Goal: Transaction & Acquisition: Subscribe to service/newsletter

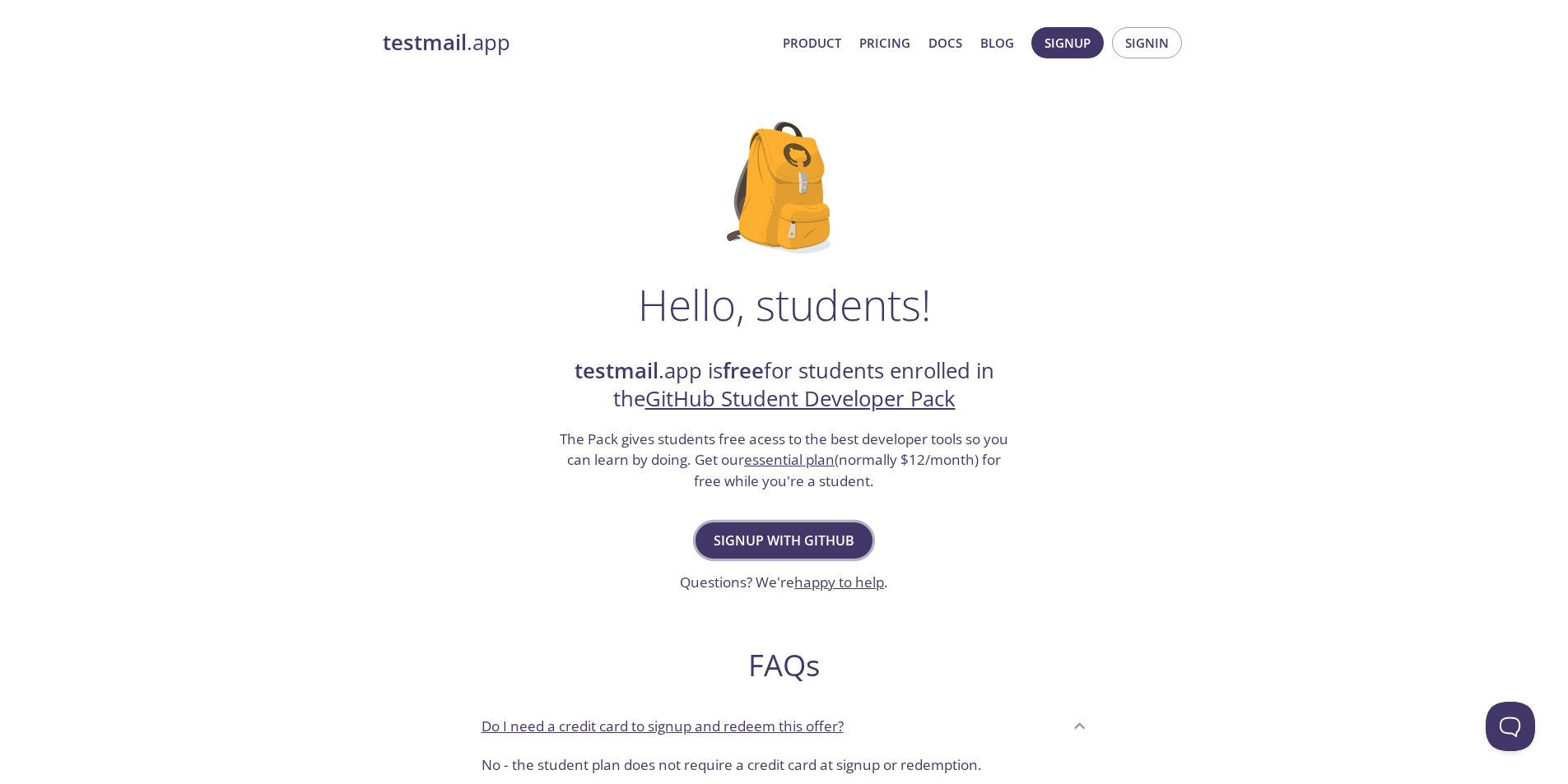
click at [760, 539] on span "Signup with GitHub" at bounding box center [784, 541] width 141 height 23
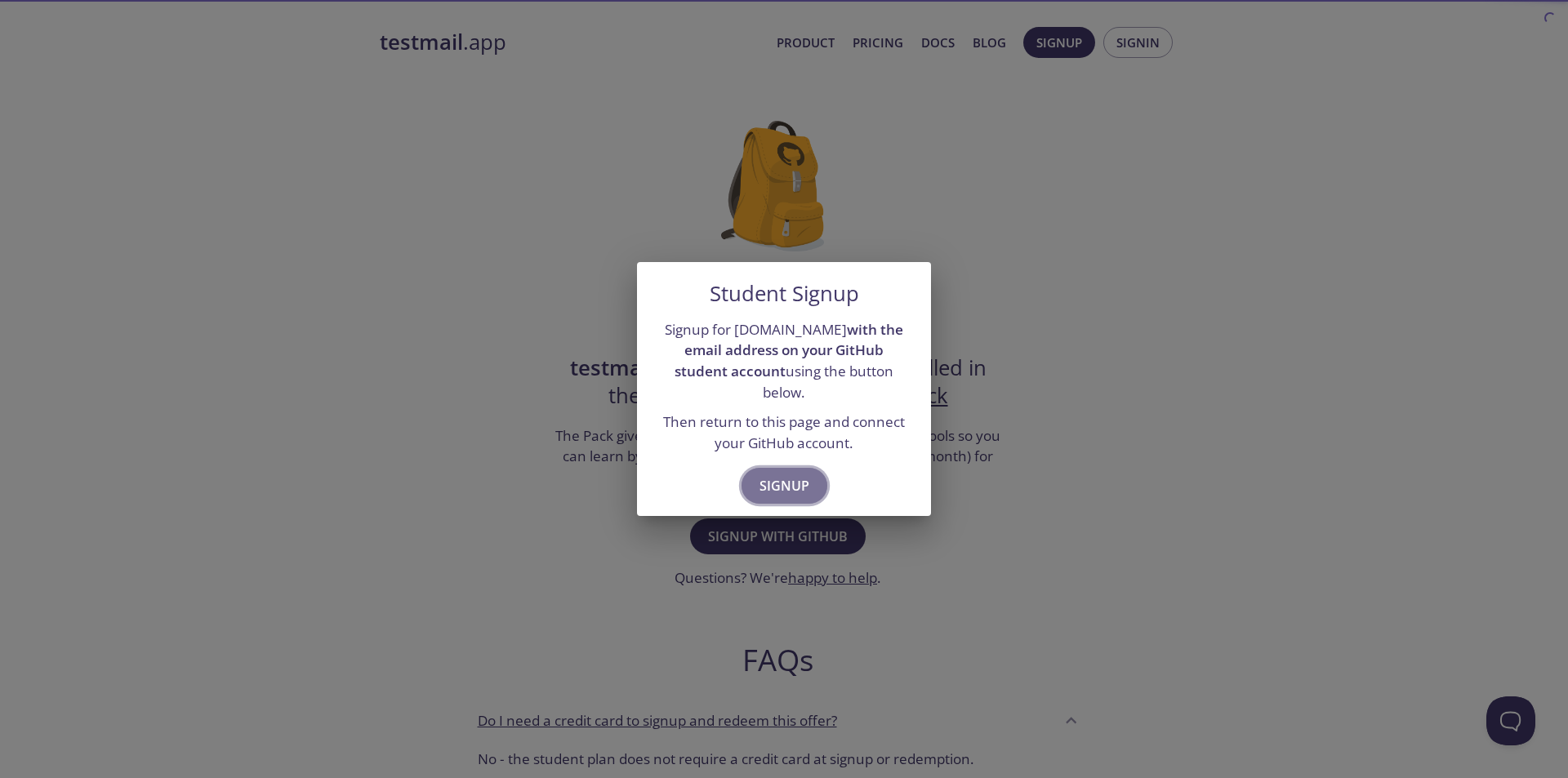
click at [773, 475] on span "Signup" at bounding box center [784, 486] width 49 height 23
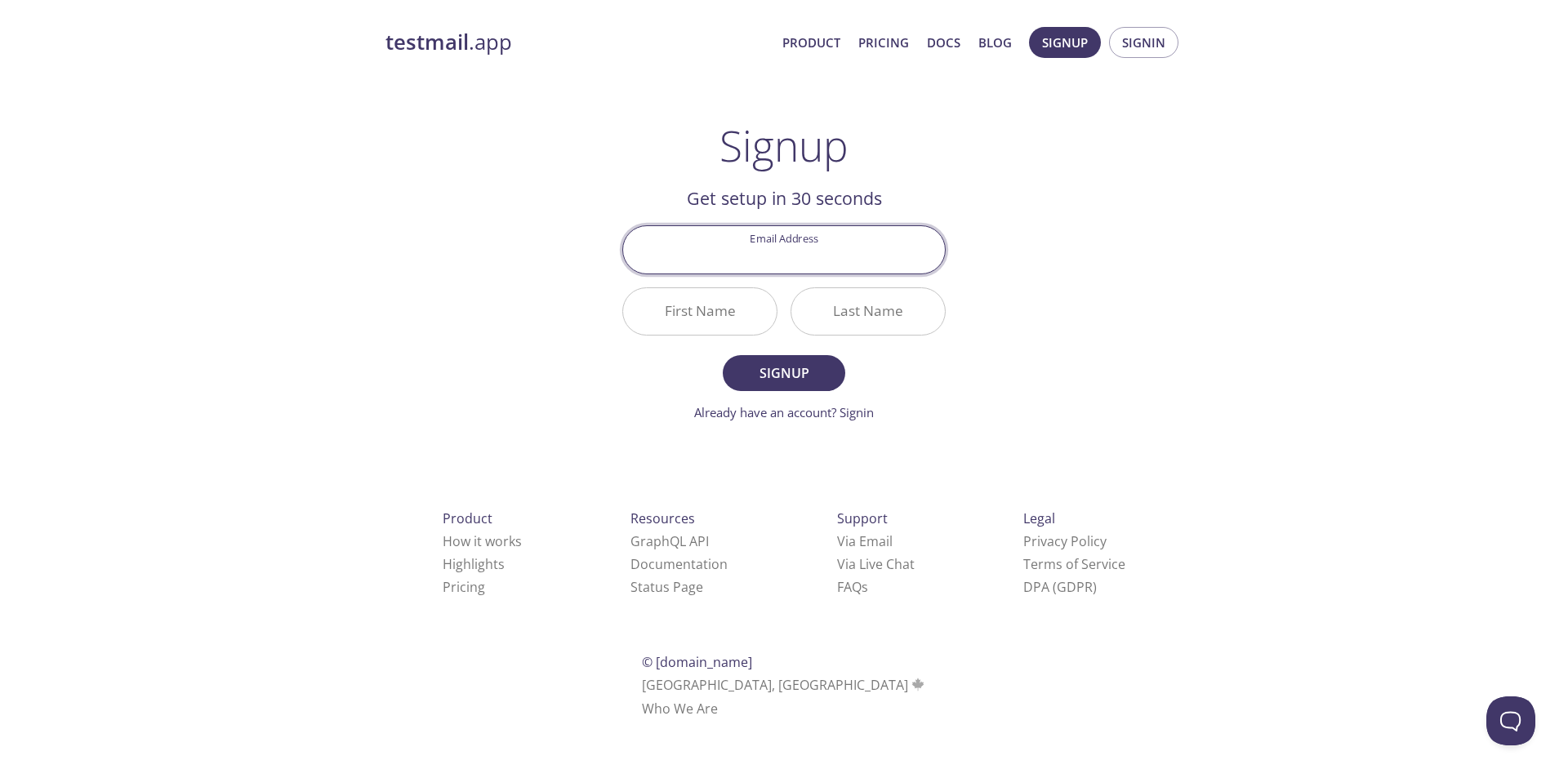
click at [752, 241] on input "Email Address" at bounding box center [784, 249] width 322 height 47
type input "[EMAIL_ADDRESS][DOMAIN_NAME]"
click at [554, 279] on div "testmail .app Product Pricing Docs Blog Signup Signin Signup Get setup in 30 se…" at bounding box center [783, 391] width 836 height 749
click at [704, 306] on input "First Name" at bounding box center [699, 311] width 153 height 47
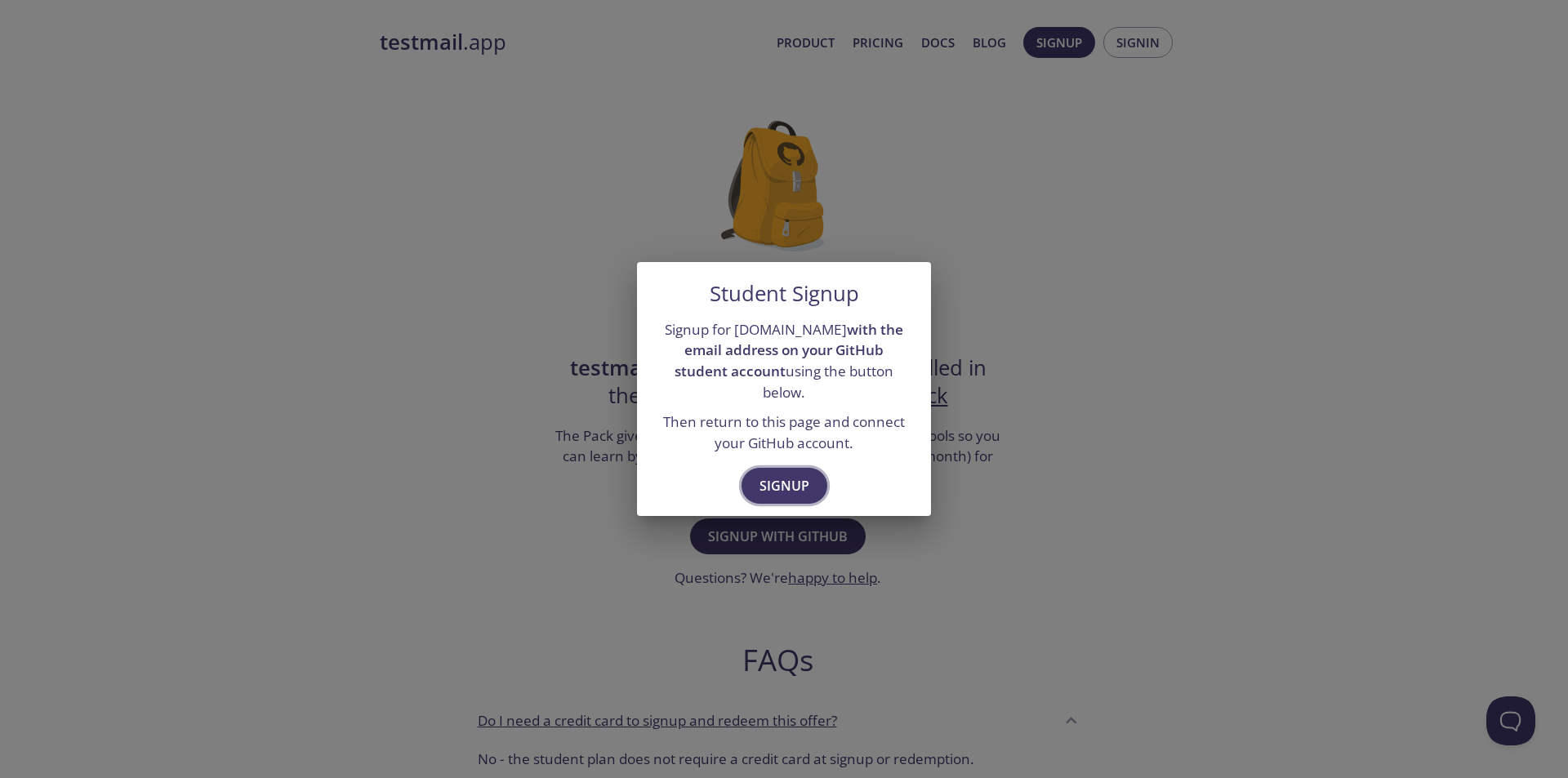
click at [778, 487] on button "Signup" at bounding box center [784, 486] width 86 height 36
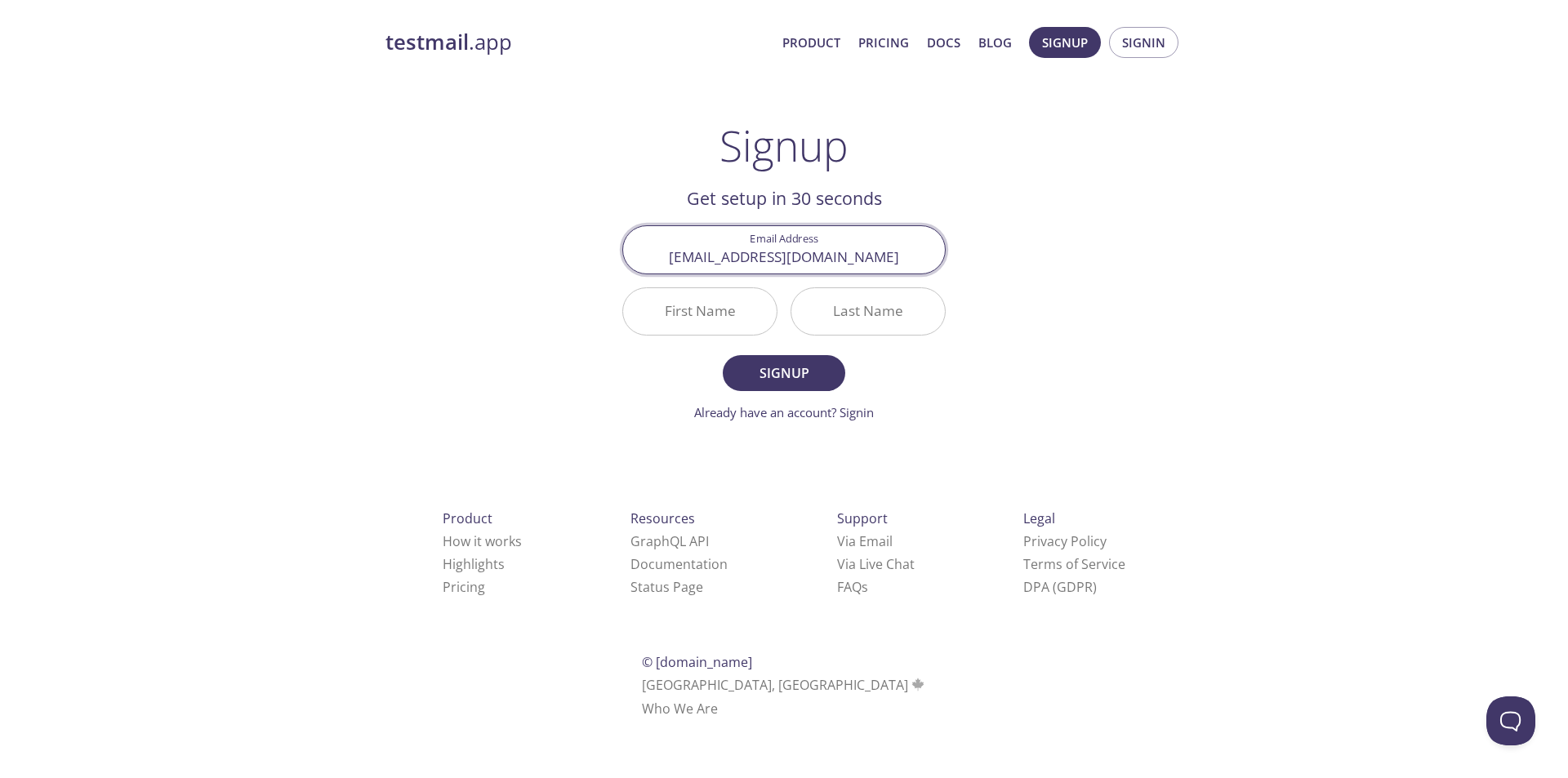
type input "[EMAIL_ADDRESS][DOMAIN_NAME]"
click at [693, 300] on input "First Name" at bounding box center [699, 311] width 153 height 47
paste input "Wilton Spinka"
click at [712, 315] on input "Wilton Spinka" at bounding box center [699, 311] width 153 height 47
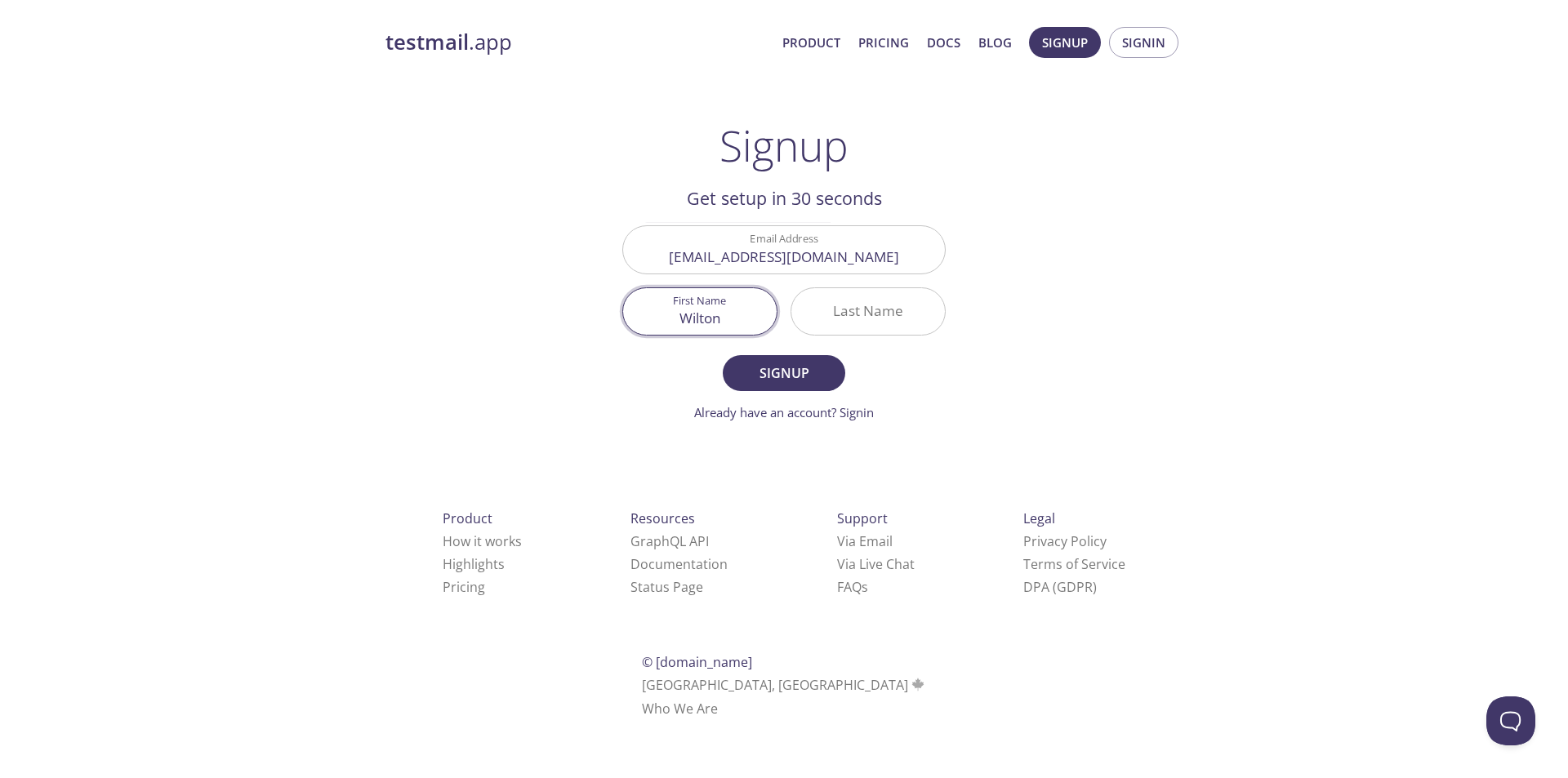
type input "Wilton"
click at [860, 316] on input "Last Name" at bounding box center [868, 311] width 153 height 47
paste input "[PERSON_NAME]"
type input "[PERSON_NAME]"
click at [742, 316] on input "Wilton" at bounding box center [699, 311] width 153 height 47
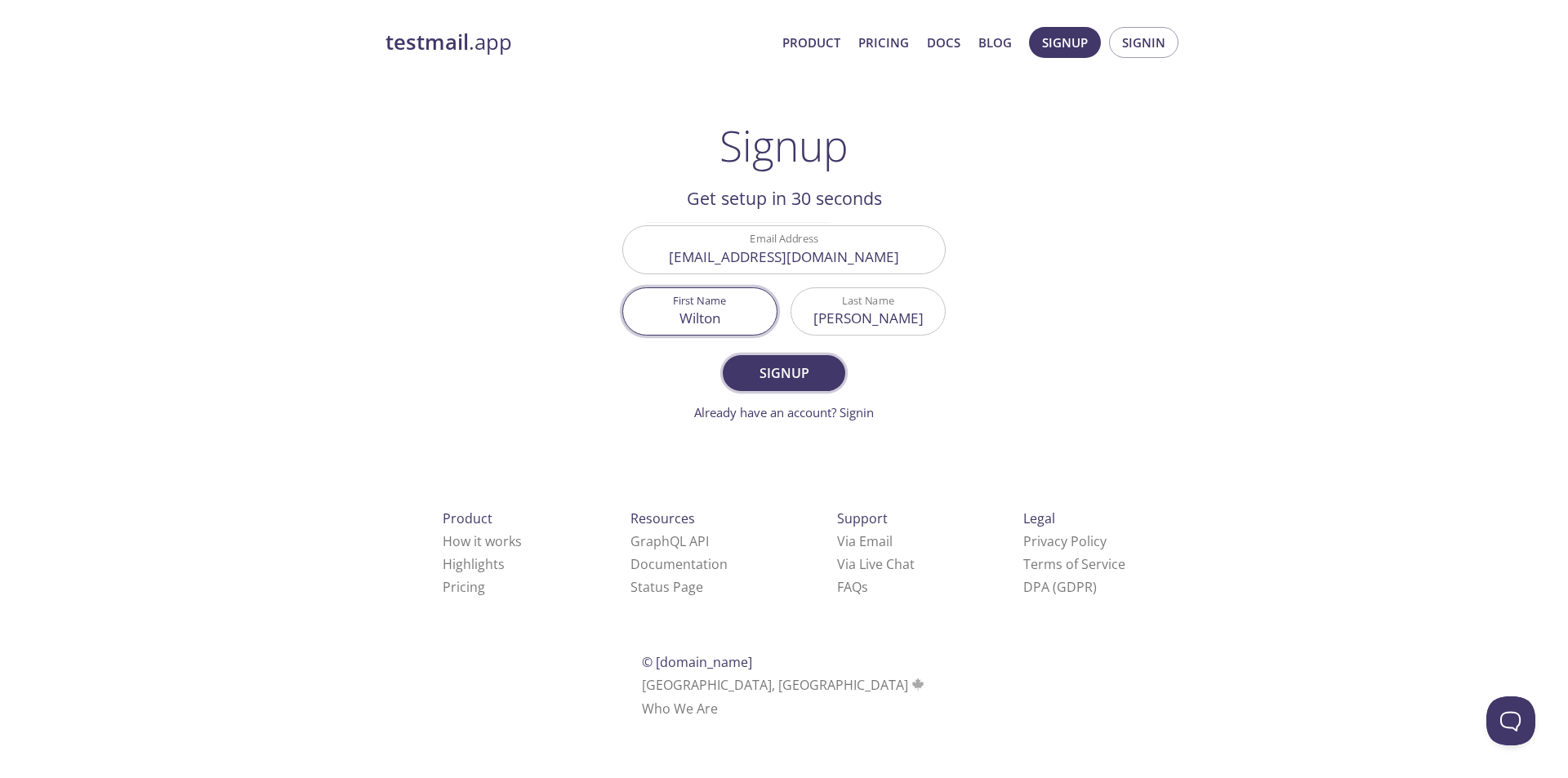
click at [795, 381] on span "Signup" at bounding box center [783, 373] width 87 height 23
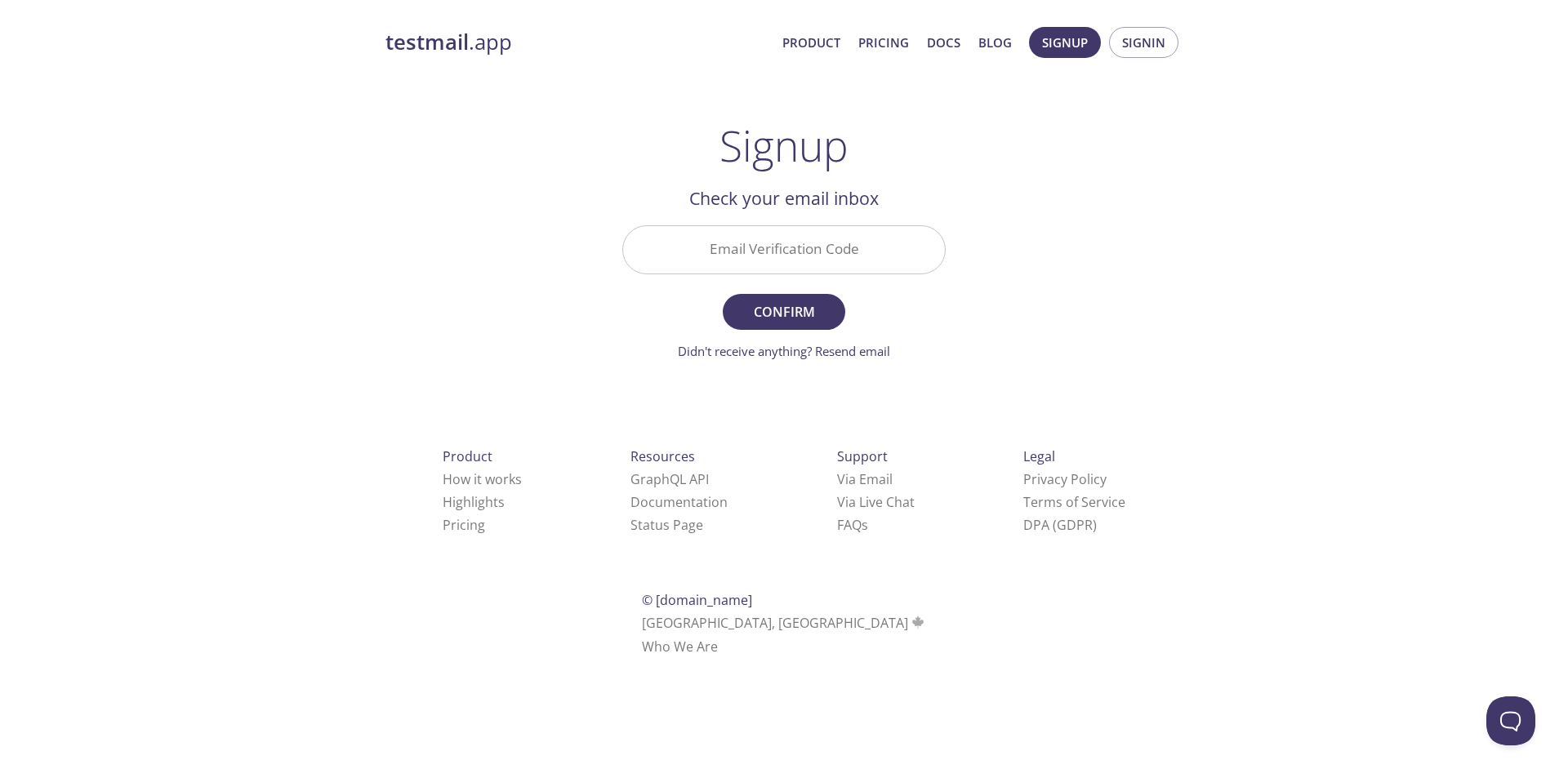
click at [771, 256] on input "Email Verification Code" at bounding box center [784, 249] width 322 height 47
paste input "65BUVXZ"
type input "65BUVXZ"
click at [776, 309] on span "Confirm" at bounding box center [783, 312] width 87 height 23
